Goal: Information Seeking & Learning: Learn about a topic

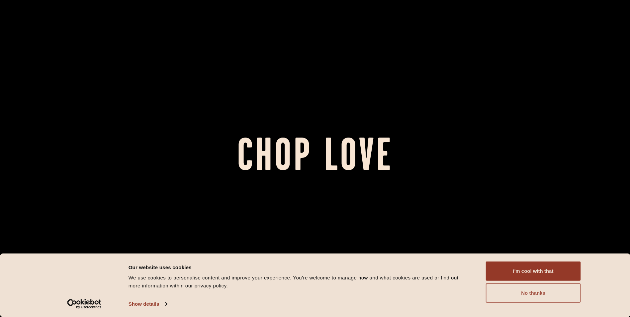
click at [537, 291] on button "No thanks" at bounding box center [533, 292] width 95 height 19
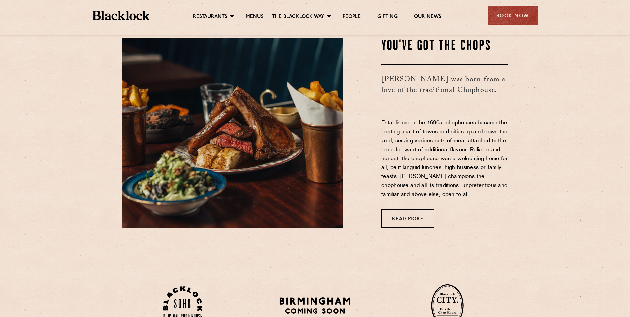
scroll to position [299, 0]
click at [249, 17] on link "Menus" at bounding box center [255, 17] width 18 height 7
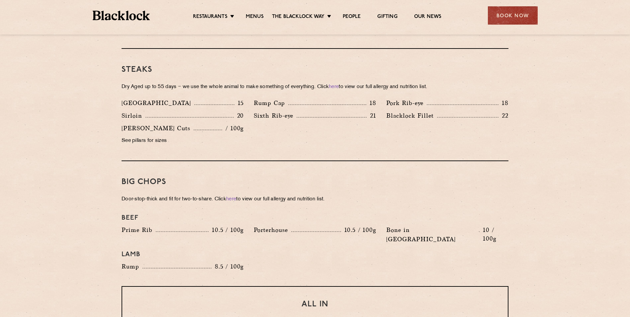
scroll to position [605, 0]
drag, startPoint x: 253, startPoint y: 218, endPoint x: 376, endPoint y: 220, distance: 122.5
click at [376, 224] on div "Porterhouse 10.5 / 100g" at bounding box center [315, 235] width 132 height 22
drag, startPoint x: 376, startPoint y: 220, endPoint x: 352, endPoint y: 219, distance: 23.3
drag, startPoint x: 352, startPoint y: 219, endPoint x: 354, endPoint y: 225, distance: 6.4
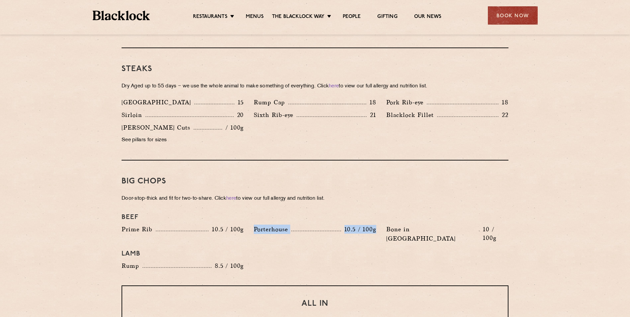
click at [354, 225] on div "Porterhouse 10.5 / 100g" at bounding box center [315, 235] width 132 height 22
drag, startPoint x: 345, startPoint y: 219, endPoint x: 357, endPoint y: 218, distance: 12.0
click at [357, 225] on p "10.5 / 100g" at bounding box center [358, 229] width 35 height 9
drag, startPoint x: 357, startPoint y: 218, endPoint x: 373, endPoint y: 222, distance: 17.2
click at [373, 225] on p "10.5 / 100g" at bounding box center [358, 229] width 35 height 9
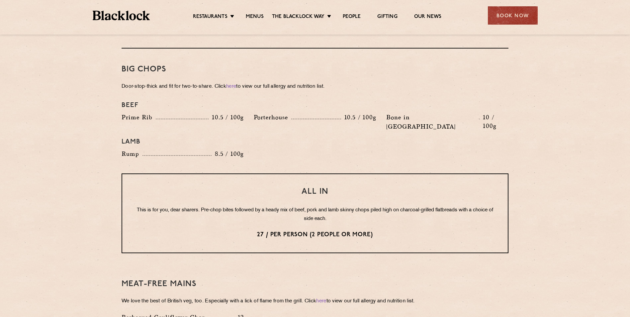
scroll to position [715, 0]
drag, startPoint x: 254, startPoint y: 174, endPoint x: 269, endPoint y: 221, distance: 49.1
click at [269, 232] on p "27 / per person (2 people or more)" at bounding box center [314, 236] width 359 height 9
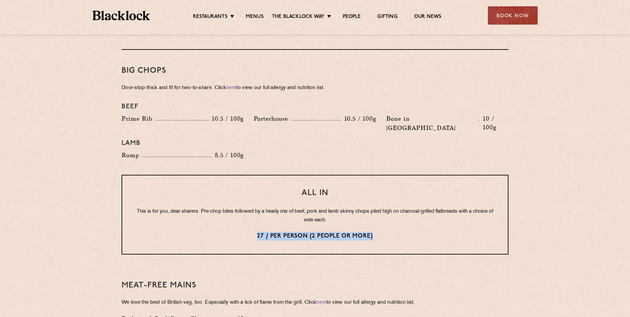
drag, startPoint x: 254, startPoint y: 217, endPoint x: 376, endPoint y: 217, distance: 121.9
click at [376, 232] on p "27 / per person (2 people or more)" at bounding box center [314, 236] width 359 height 9
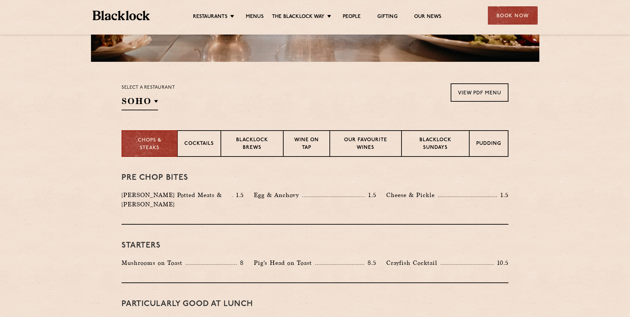
scroll to position [178, 0]
click at [424, 144] on p "Blacklock Sundays" at bounding box center [435, 144] width 54 height 16
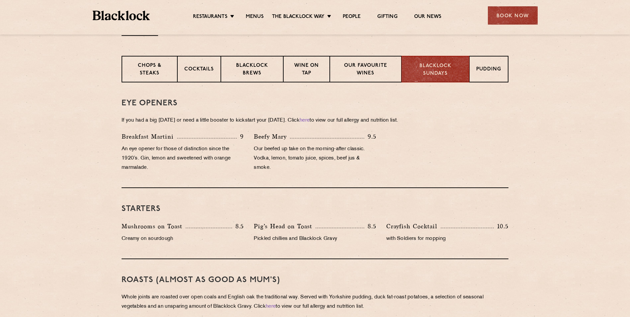
scroll to position [251, 0]
click at [147, 68] on p "Chops & Steaks" at bounding box center [149, 70] width 42 height 16
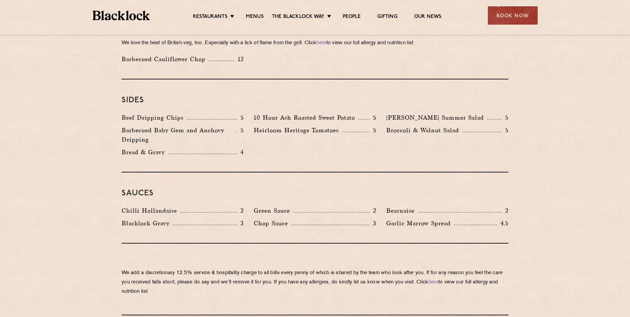
scroll to position [974, 0]
drag, startPoint x: 123, startPoint y: 112, endPoint x: 243, endPoint y: 119, distance: 120.4
click at [243, 126] on div "Barbecued Baby Gem and Anchovy Dripping 5" at bounding box center [183, 135] width 122 height 19
drag, startPoint x: 386, startPoint y: 132, endPoint x: 351, endPoint y: 140, distance: 36.2
click at [351, 140] on div "Beef Dripping Chips 5 10 Hour Ash Roasted Sweet Potato 5 [PERSON_NAME] Summer S…" at bounding box center [315, 136] width 397 height 47
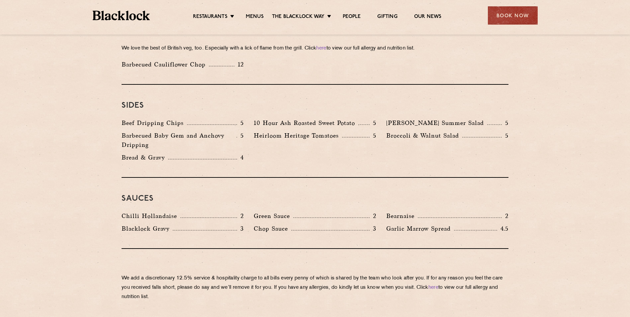
scroll to position [967, 0]
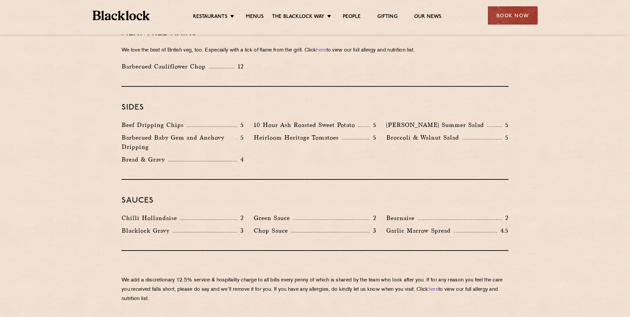
click at [245, 120] on div "Beef Dripping Chips 5" at bounding box center [183, 126] width 132 height 13
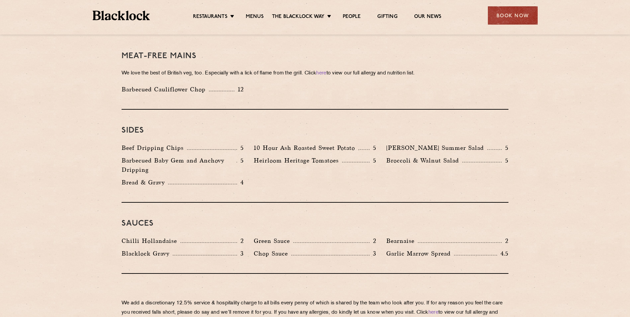
scroll to position [944, 0]
drag, startPoint x: 376, startPoint y: 129, endPoint x: 252, endPoint y: 133, distance: 124.6
click at [252, 143] on div "10 Hour Ash Roasted Sweet Potato 5" at bounding box center [315, 149] width 132 height 13
drag, startPoint x: 395, startPoint y: 184, endPoint x: 366, endPoint y: 184, distance: 29.9
click at [366, 203] on div "Sauces Chilli Hollandaise 2 Green Sauce 2 Bearnaise 2 [PERSON_NAME] Gravy 3 Cho…" at bounding box center [315, 238] width 387 height 71
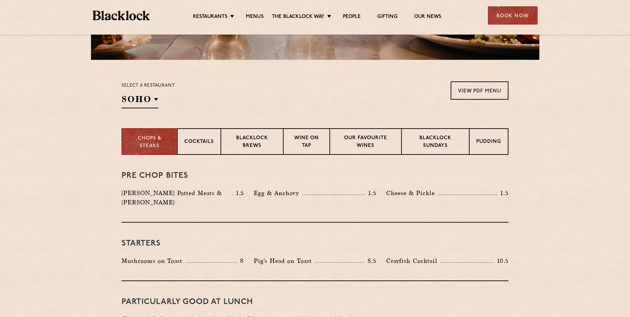
scroll to position [180, 0]
click at [429, 142] on p "Blacklock Sundays" at bounding box center [435, 142] width 54 height 16
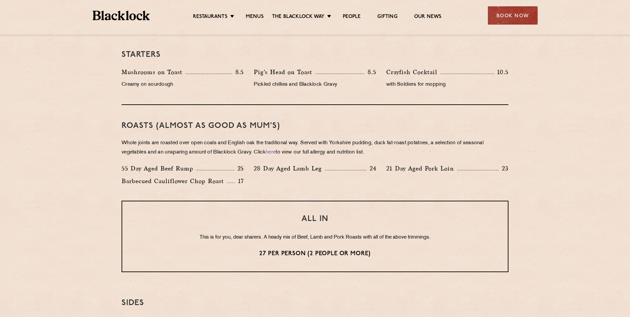
scroll to position [406, 0]
click at [182, 134] on div "Roasts (Almost as good as Mum's) Whole joints are roasted over open coals and E…" at bounding box center [315, 153] width 387 height 96
click at [312, 194] on div "Roasts (Almost as good as Mum's) Whole joints are roasted over open coals and E…" at bounding box center [315, 153] width 387 height 96
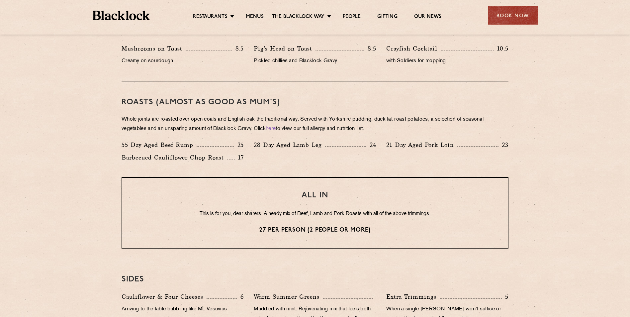
scroll to position [425, 0]
